Goal: Obtain resource: Obtain resource

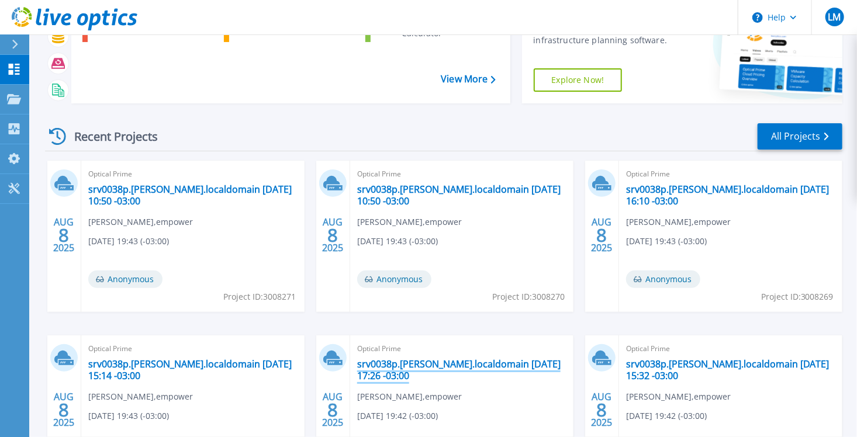
scroll to position [210, 0]
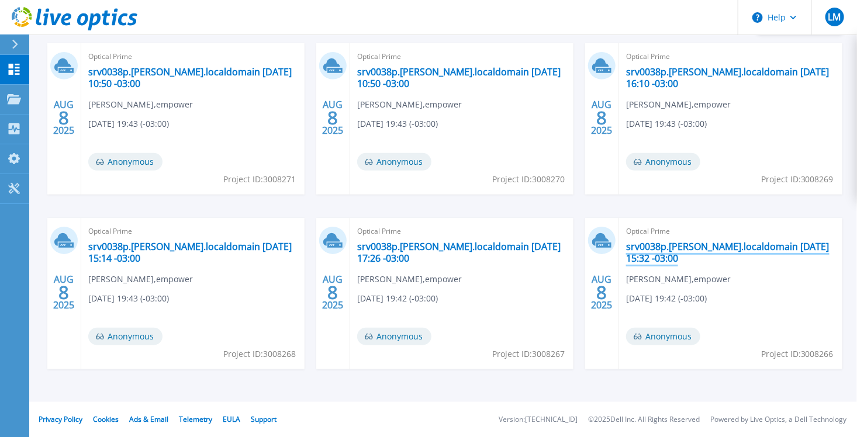
click at [674, 251] on link "srv0038p.[PERSON_NAME].localdomain [DATE] 15:32 -03:00" at bounding box center [730, 252] width 209 height 23
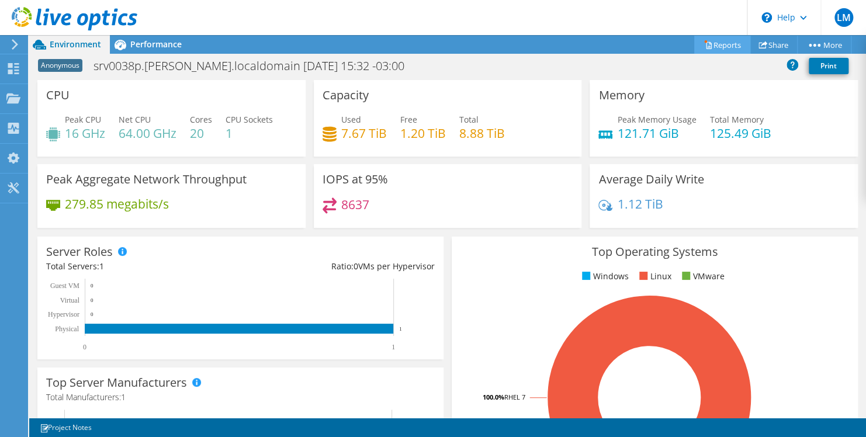
click at [711, 41] on link "Reports" at bounding box center [722, 45] width 56 height 18
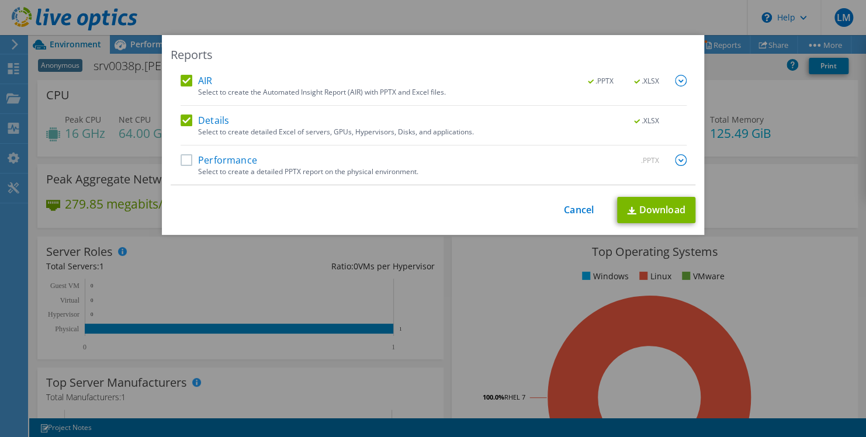
click at [731, 70] on div "Reports AIR .PPTX .XLSX Select to create the Automated Insight Report (AIR) wit…" at bounding box center [433, 218] width 866 height 367
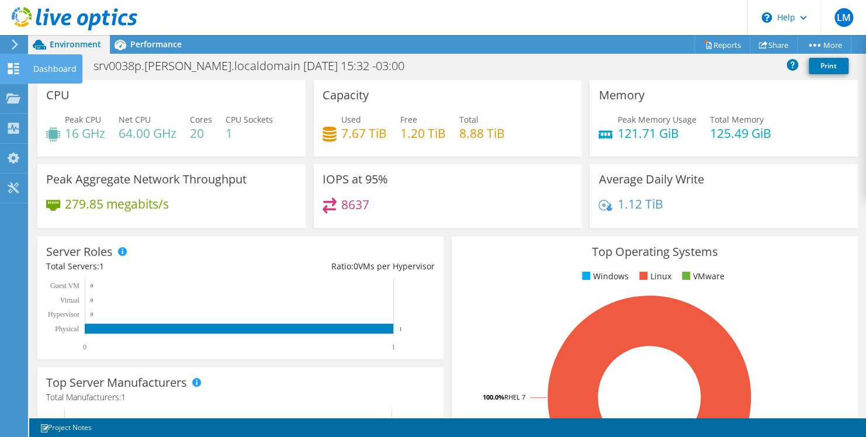
click at [18, 67] on use at bounding box center [13, 68] width 11 height 11
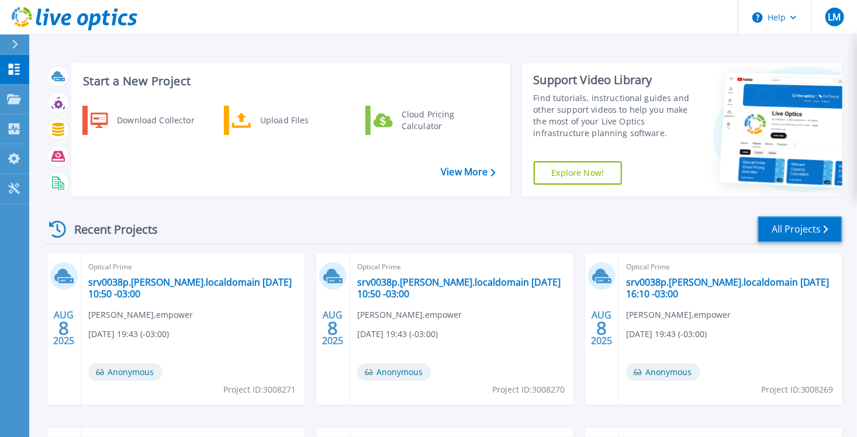
click at [787, 224] on link "All Projects" at bounding box center [799, 229] width 85 height 26
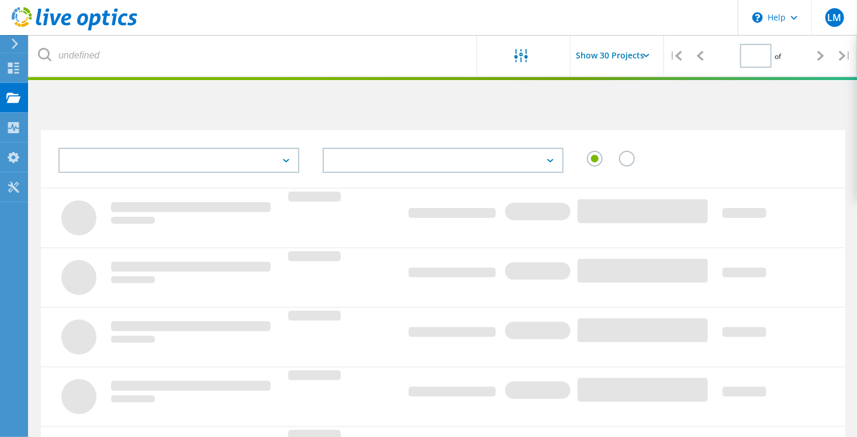
type input "1"
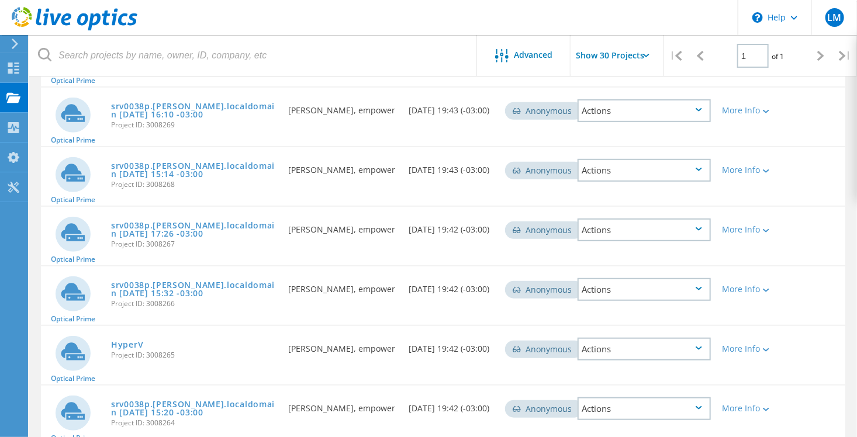
scroll to position [351, 0]
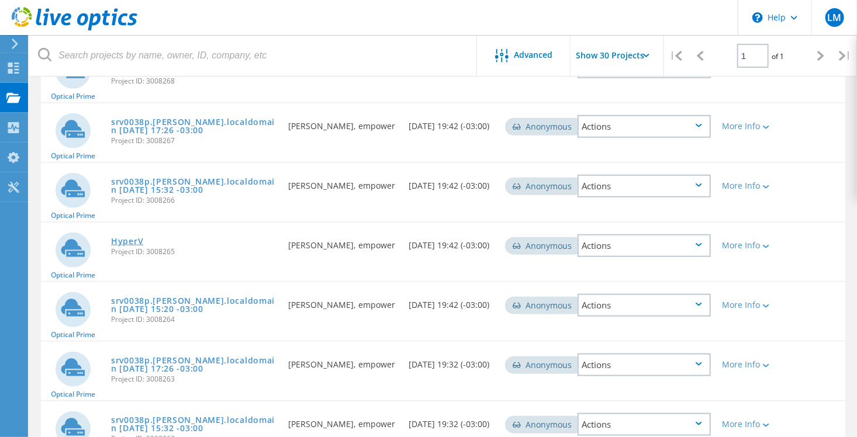
click at [123, 242] on link "HyperV" at bounding box center [127, 241] width 32 height 8
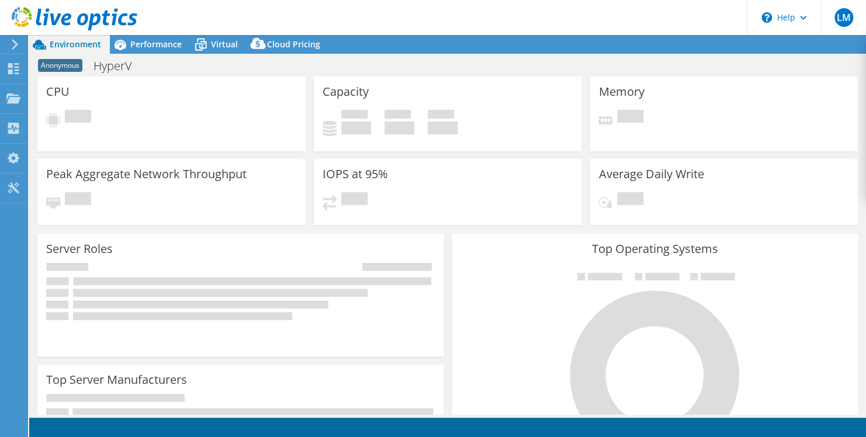
select select "USD"
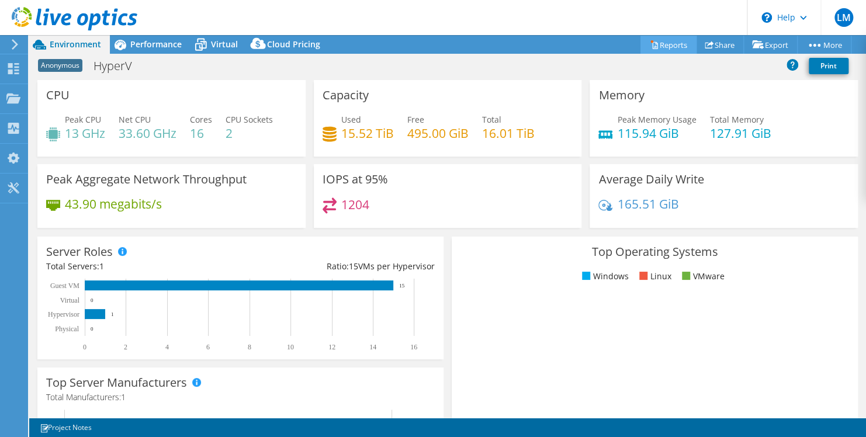
click at [657, 43] on link "Reports" at bounding box center [668, 45] width 56 height 18
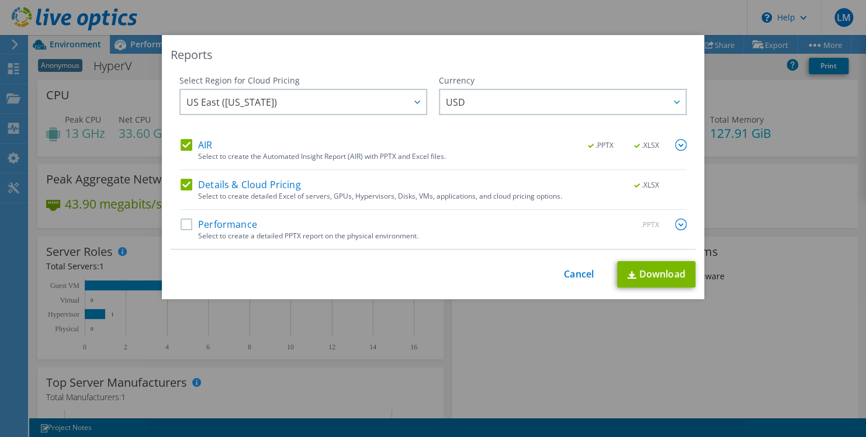
click at [183, 225] on label "Performance" at bounding box center [219, 225] width 77 height 12
click at [0, 0] on input "Performance" at bounding box center [0, 0] width 0 height 0
click at [675, 224] on img at bounding box center [681, 225] width 12 height 12
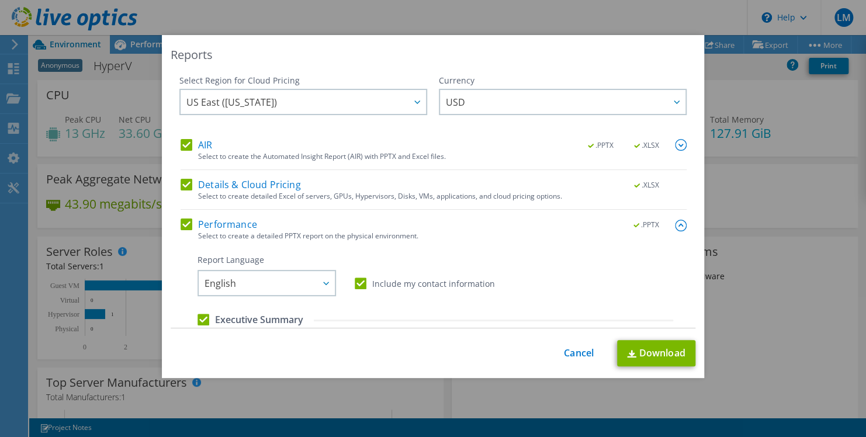
click at [675, 143] on img at bounding box center [681, 145] width 12 height 12
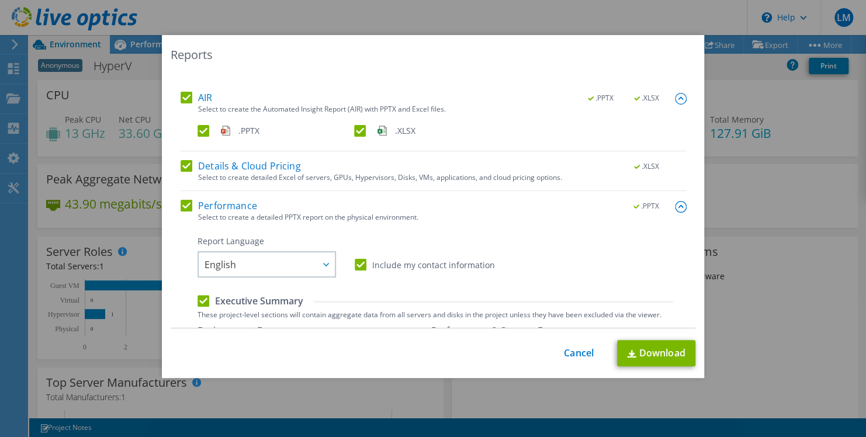
scroll to position [43, 0]
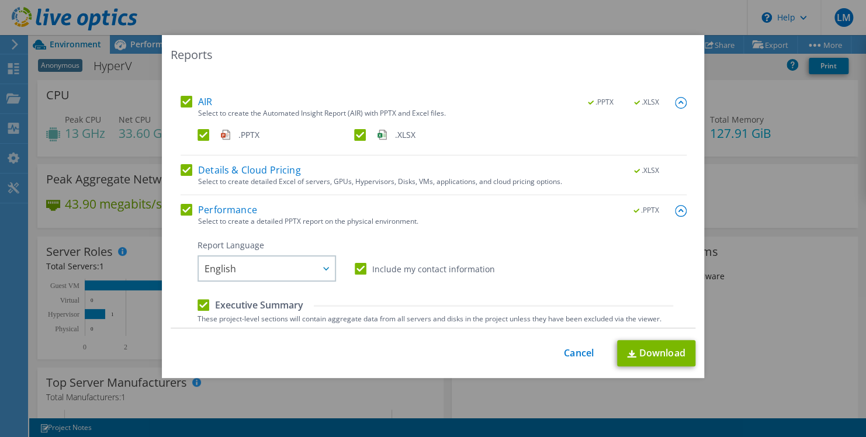
click at [199, 302] on label "Executive Summary" at bounding box center [251, 305] width 106 height 13
click at [0, 0] on input "Executive Summary" at bounding box center [0, 0] width 0 height 0
click at [201, 303] on label "Executive Summary" at bounding box center [251, 305] width 106 height 13
click at [0, 0] on input "Executive Summary" at bounding box center [0, 0] width 0 height 0
click at [675, 212] on img at bounding box center [681, 211] width 12 height 12
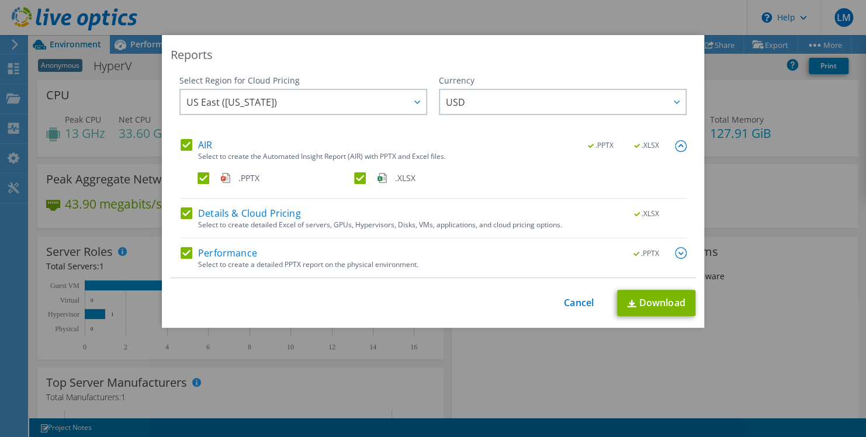
scroll to position [0, 0]
click at [678, 147] on img at bounding box center [681, 146] width 12 height 12
